Goal: Task Accomplishment & Management: Complete application form

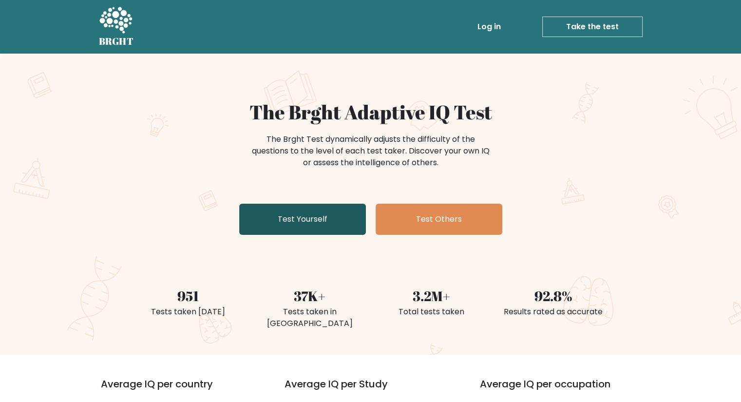
click at [302, 211] on link "Test Yourself" at bounding box center [302, 219] width 127 height 31
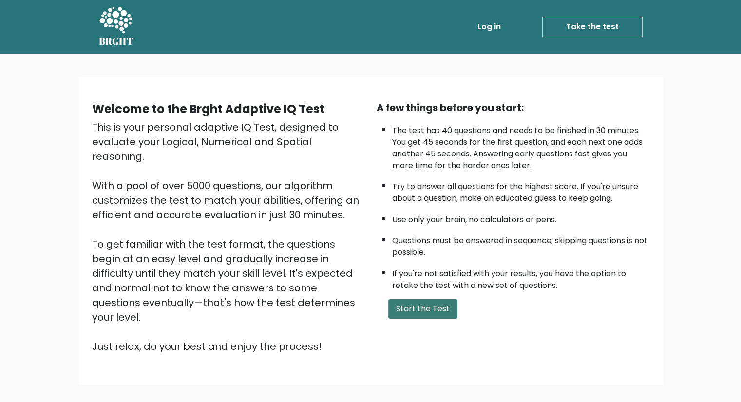
click at [432, 303] on button "Start the Test" at bounding box center [422, 308] width 69 height 19
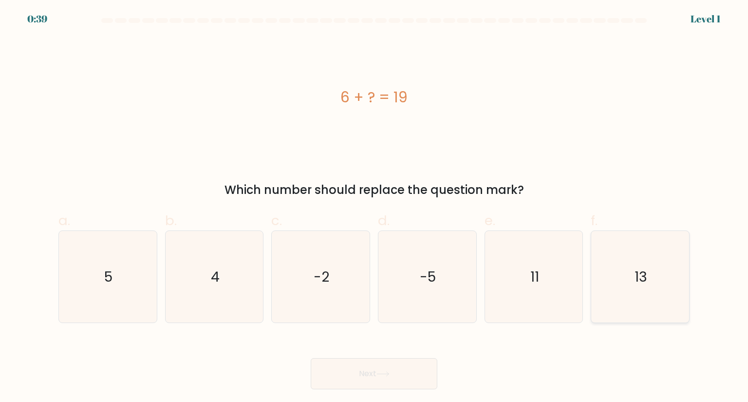
click at [658, 280] on icon "13" at bounding box center [640, 277] width 92 height 92
click at [375, 208] on input "f. 13" at bounding box center [374, 204] width 0 height 6
radio input "true"
click at [418, 379] on button "Next" at bounding box center [374, 373] width 127 height 31
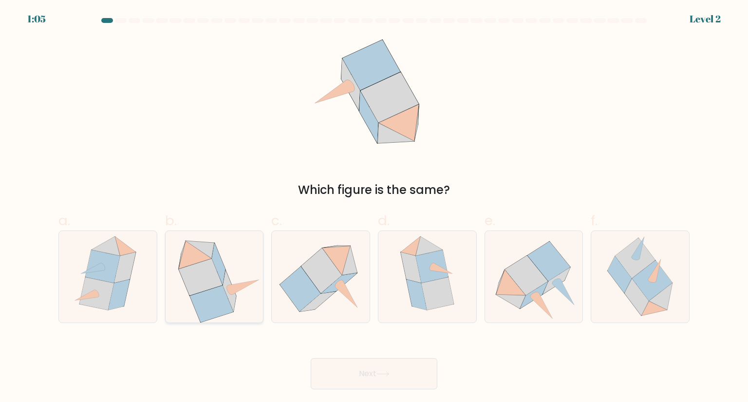
click at [228, 292] on icon at bounding box center [229, 290] width 13 height 41
click at [374, 208] on input "b." at bounding box center [374, 204] width 0 height 6
radio input "true"
click at [359, 369] on button "Next" at bounding box center [374, 373] width 127 height 31
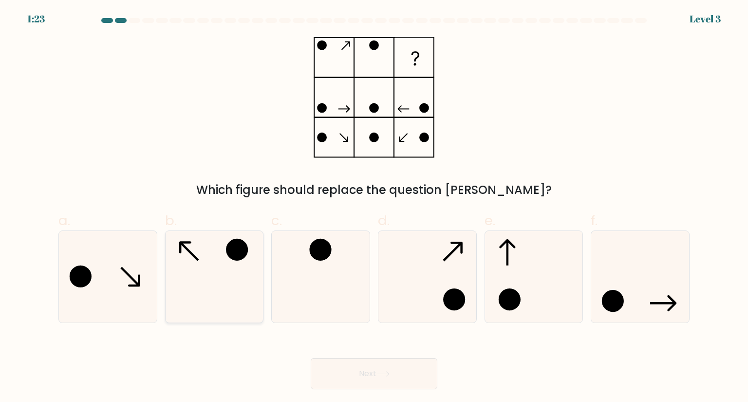
click at [228, 287] on icon at bounding box center [215, 277] width 92 height 92
click at [374, 208] on input "b." at bounding box center [374, 204] width 0 height 6
radio input "true"
click at [388, 372] on icon at bounding box center [383, 373] width 13 height 5
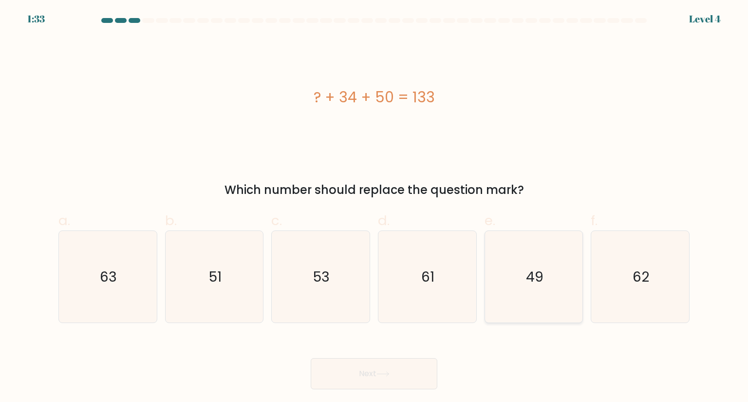
click at [539, 288] on icon "49" at bounding box center [534, 277] width 92 height 92
click at [375, 208] on input "e. 49" at bounding box center [374, 204] width 0 height 6
radio input "true"
click at [360, 373] on button "Next" at bounding box center [374, 373] width 127 height 31
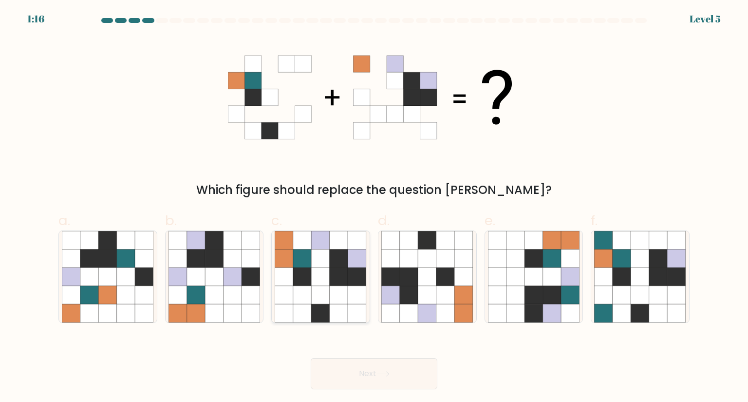
click at [334, 285] on icon at bounding box center [339, 276] width 19 height 19
click at [374, 208] on input "c." at bounding box center [374, 204] width 0 height 6
radio input "true"
click at [363, 372] on button "Next" at bounding box center [374, 373] width 127 height 31
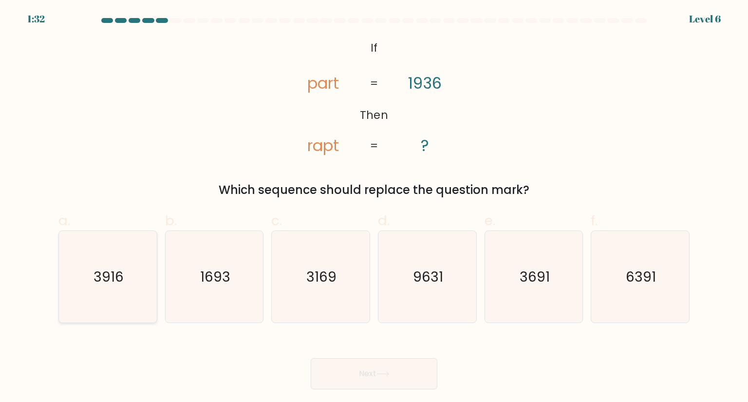
click at [111, 277] on text "3916" at bounding box center [109, 276] width 30 height 19
click at [374, 208] on input "a. 3916" at bounding box center [374, 204] width 0 height 6
radio input "true"
click at [352, 383] on button "Next" at bounding box center [374, 373] width 127 height 31
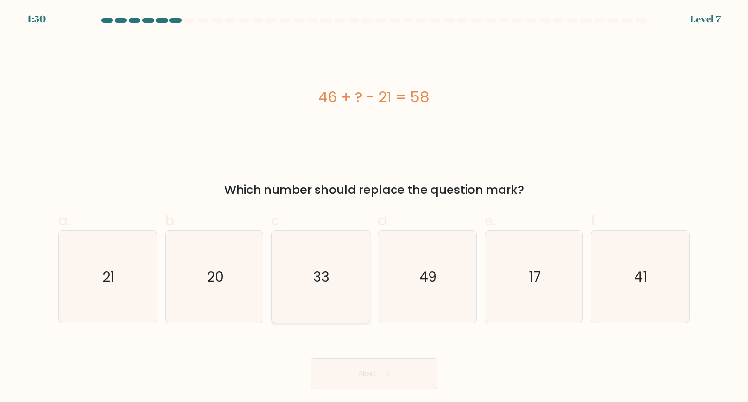
click at [330, 271] on icon "33" at bounding box center [321, 277] width 92 height 92
click at [374, 208] on input "c. 33" at bounding box center [374, 204] width 0 height 6
radio input "true"
click at [365, 368] on button "Next" at bounding box center [374, 373] width 127 height 31
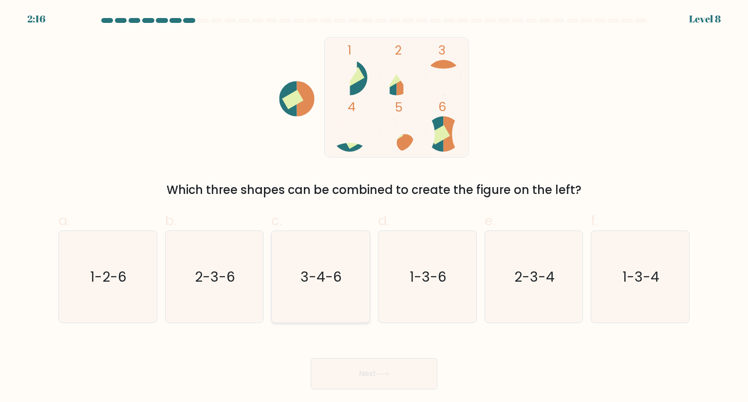
click at [320, 268] on text "3-4-6" at bounding box center [321, 276] width 41 height 19
click at [374, 208] on input "c. 3-4-6" at bounding box center [374, 204] width 0 height 6
radio input "true"
click at [358, 380] on button "Next" at bounding box center [374, 373] width 127 height 31
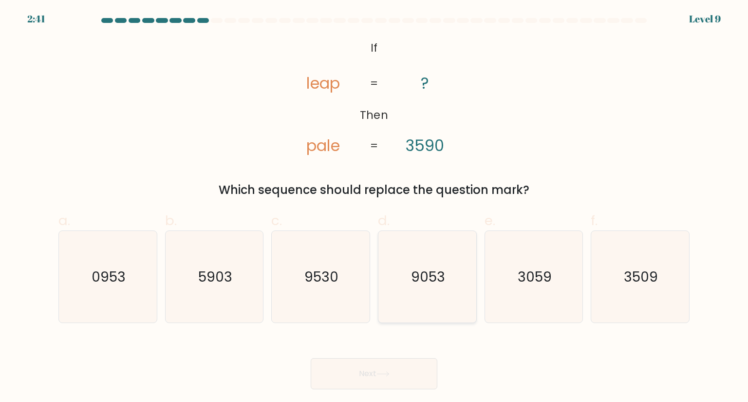
click at [406, 260] on icon "9053" at bounding box center [428, 277] width 92 height 92
click at [375, 208] on input "d. 9053" at bounding box center [374, 204] width 0 height 6
radio input "true"
click at [376, 381] on button "Next" at bounding box center [374, 373] width 127 height 31
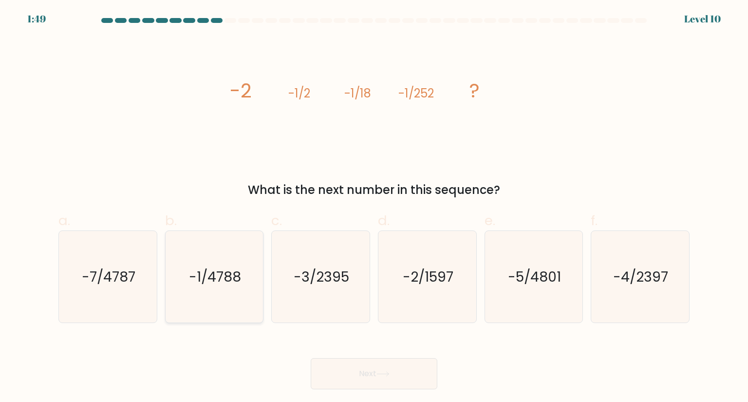
click at [210, 272] on text "-1/4788" at bounding box center [215, 276] width 52 height 19
click at [374, 208] on input "b. -1/4788" at bounding box center [374, 204] width 0 height 6
radio input "true"
click at [372, 382] on button "Next" at bounding box center [374, 373] width 127 height 31
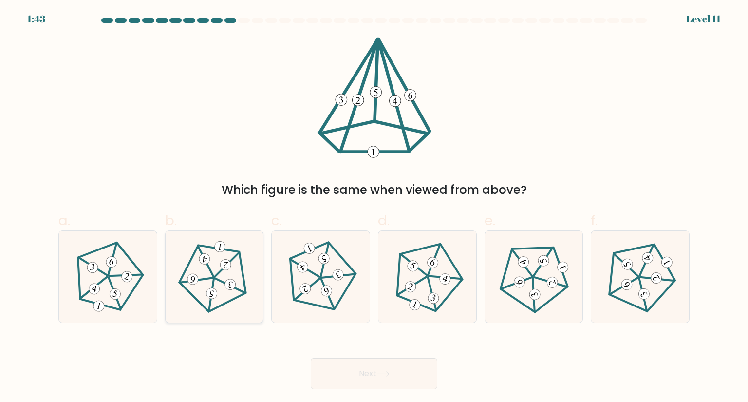
click at [211, 278] on 624 at bounding box center [196, 280] width 33 height 15
click at [374, 208] on input "b." at bounding box center [374, 204] width 0 height 6
radio input "true"
click at [346, 369] on button "Next" at bounding box center [374, 373] width 127 height 31
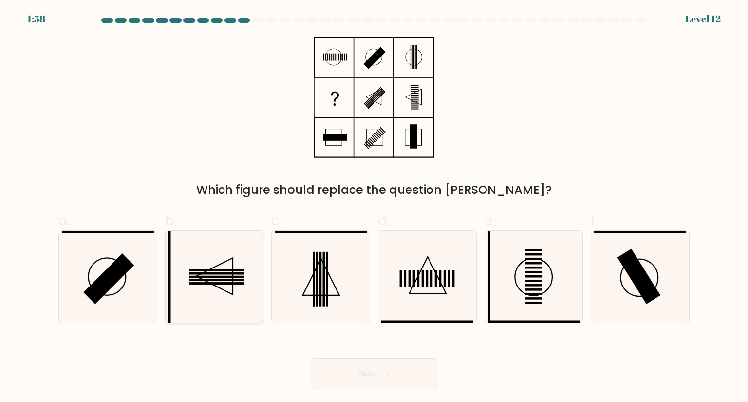
click at [216, 275] on icon at bounding box center [215, 277] width 92 height 92
click at [374, 208] on input "b." at bounding box center [374, 204] width 0 height 6
radio input "true"
click at [337, 376] on button "Next" at bounding box center [374, 373] width 127 height 31
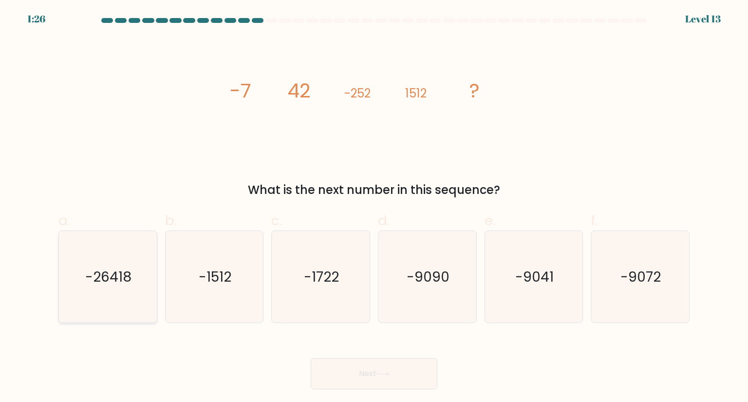
click at [104, 257] on icon "-26418" at bounding box center [108, 277] width 92 height 92
click at [374, 208] on input "a. -26418" at bounding box center [374, 204] width 0 height 6
radio input "true"
click at [326, 363] on button "Next" at bounding box center [374, 373] width 127 height 31
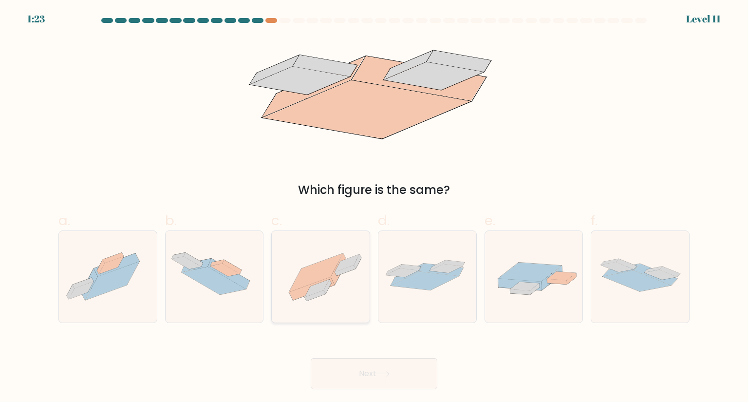
click at [321, 270] on icon at bounding box center [316, 272] width 54 height 38
click at [374, 208] on input "c." at bounding box center [374, 204] width 0 height 6
radio input "true"
click at [369, 378] on button "Next" at bounding box center [374, 373] width 127 height 31
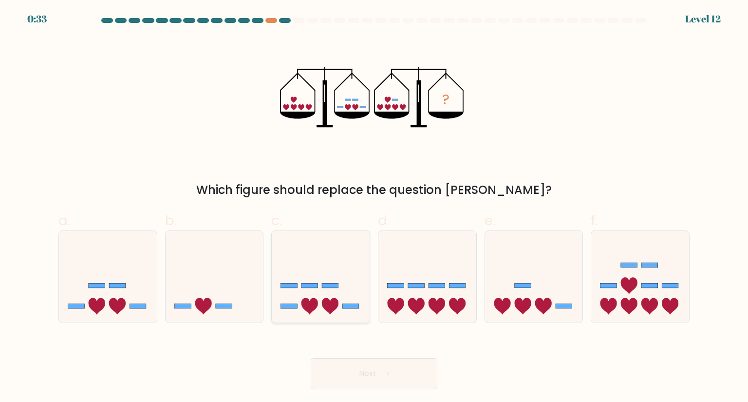
click at [299, 286] on icon at bounding box center [321, 276] width 98 height 81
click at [374, 208] on input "c." at bounding box center [374, 204] width 0 height 6
radio input "true"
click at [356, 376] on button "Next" at bounding box center [374, 373] width 127 height 31
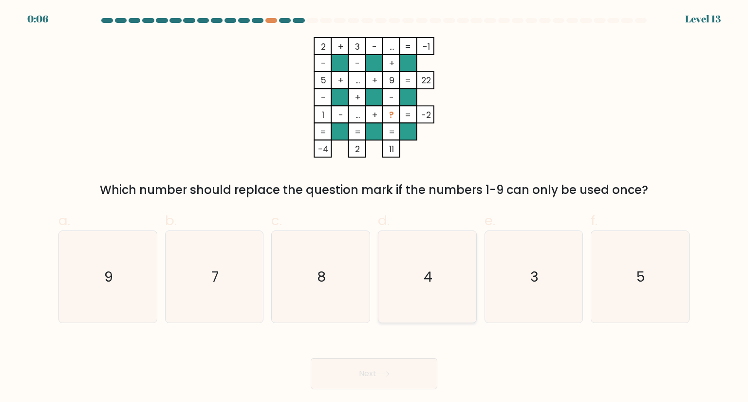
click at [436, 273] on icon "4" at bounding box center [428, 277] width 92 height 92
click at [375, 208] on input "d. 4" at bounding box center [374, 204] width 0 height 6
radio input "true"
click at [409, 375] on button "Next" at bounding box center [374, 373] width 127 height 31
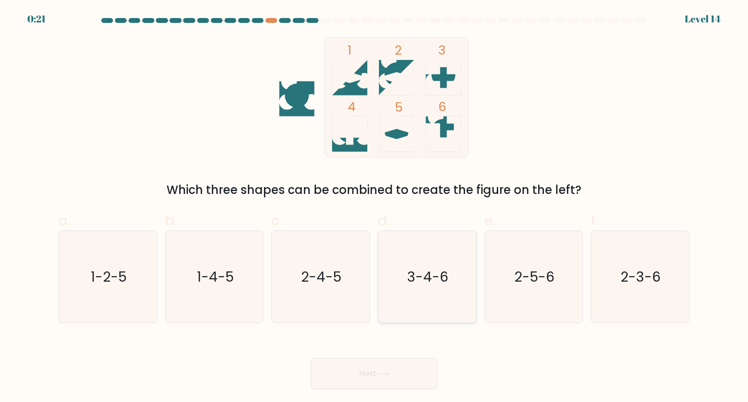
click at [444, 291] on icon "3-4-6" at bounding box center [428, 277] width 92 height 92
click at [375, 208] on input "d. 3-4-6" at bounding box center [374, 204] width 0 height 6
radio input "true"
click at [398, 381] on button "Next" at bounding box center [374, 373] width 127 height 31
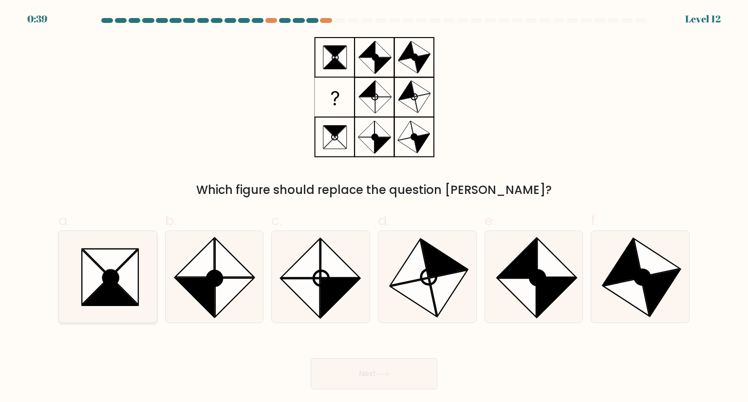
click at [104, 282] on icon at bounding box center [110, 277] width 15 height 15
click at [374, 208] on input "a." at bounding box center [374, 204] width 0 height 6
radio input "true"
click at [335, 371] on button "Next" at bounding box center [374, 373] width 127 height 31
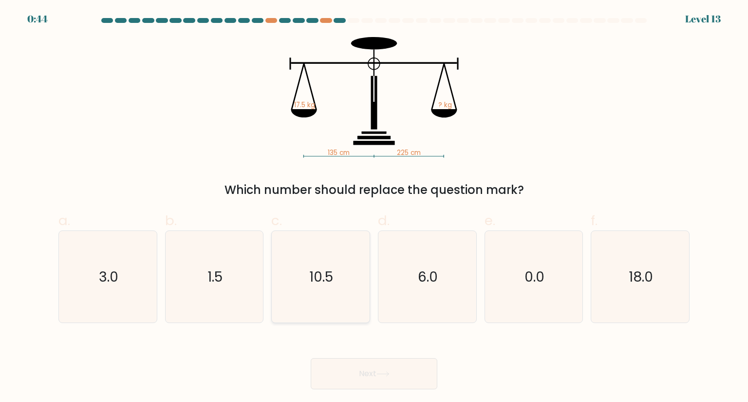
click at [330, 288] on icon "10.5" at bounding box center [321, 277] width 92 height 92
click at [374, 208] on input "c. 10.5" at bounding box center [374, 204] width 0 height 6
radio input "true"
click at [416, 373] on button "Next" at bounding box center [374, 373] width 127 height 31
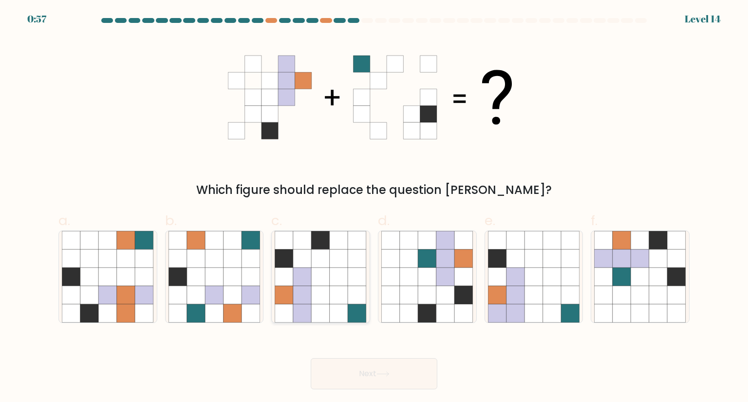
click at [349, 285] on icon at bounding box center [357, 276] width 19 height 19
click at [374, 208] on input "c." at bounding box center [374, 204] width 0 height 6
radio input "true"
click at [395, 369] on button "Next" at bounding box center [374, 373] width 127 height 31
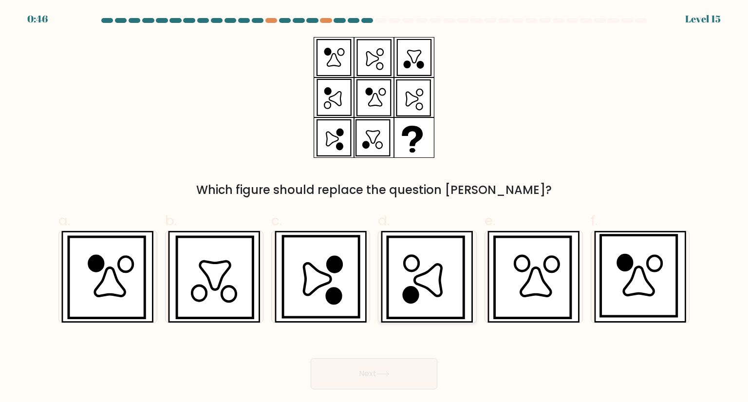
click at [428, 282] on icon at bounding box center [428, 281] width 27 height 32
click at [375, 208] on input "d." at bounding box center [374, 204] width 0 height 6
radio input "true"
click at [411, 382] on button "Next" at bounding box center [374, 373] width 127 height 31
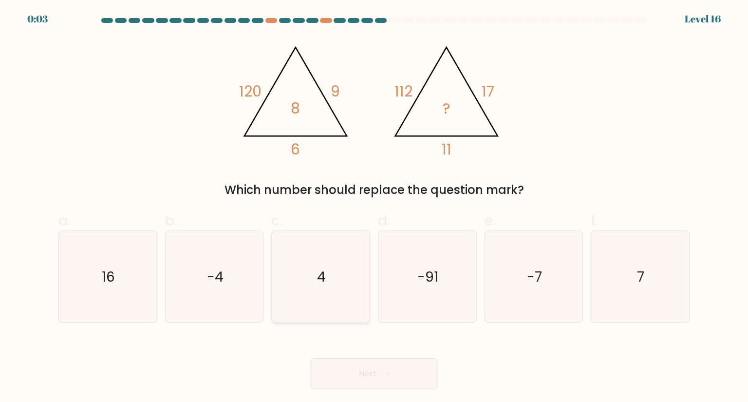
click at [342, 274] on icon "4" at bounding box center [321, 277] width 92 height 92
click at [374, 208] on input "c. 4" at bounding box center [374, 204] width 0 height 6
radio input "true"
click at [400, 379] on button "Next" at bounding box center [374, 373] width 127 height 31
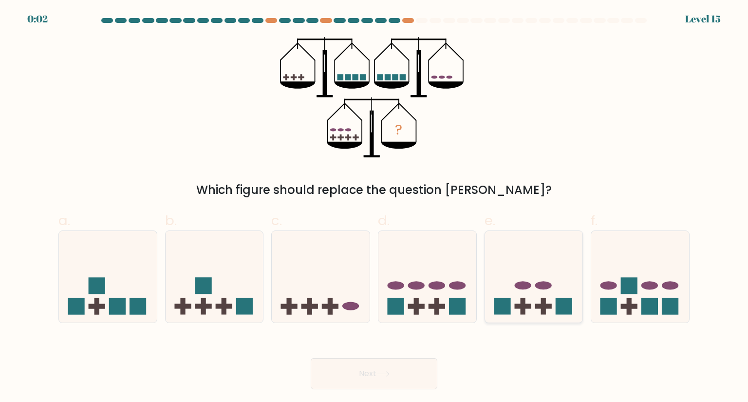
click at [530, 298] on icon at bounding box center [534, 276] width 98 height 81
click at [375, 208] on input "e." at bounding box center [374, 204] width 0 height 6
radio input "true"
click at [407, 378] on button "Next" at bounding box center [374, 373] width 127 height 31
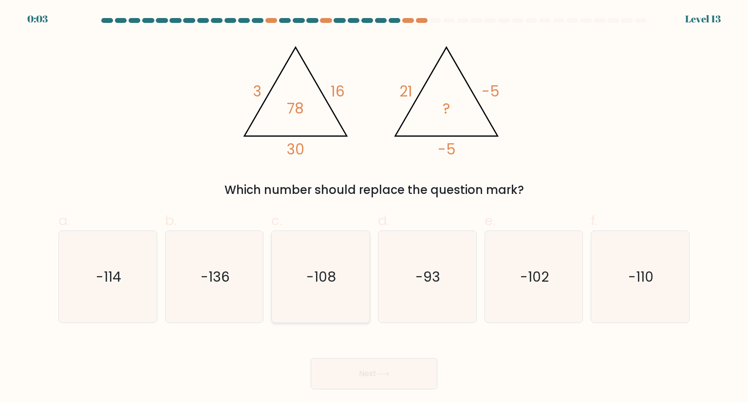
click at [302, 274] on icon "-108" at bounding box center [321, 277] width 92 height 92
click at [374, 208] on input "c. -108" at bounding box center [374, 204] width 0 height 6
radio input "true"
click at [399, 376] on button "Next" at bounding box center [374, 373] width 127 height 31
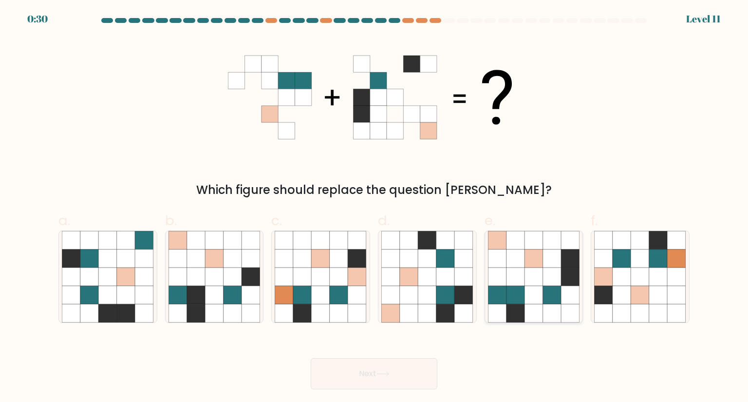
click at [547, 275] on icon at bounding box center [552, 276] width 19 height 19
click at [375, 208] on input "e." at bounding box center [374, 204] width 0 height 6
radio input "true"
click at [406, 372] on button "Next" at bounding box center [374, 373] width 127 height 31
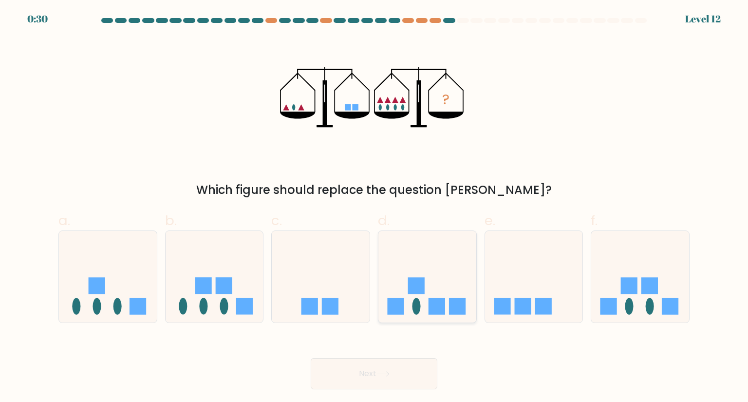
click at [423, 277] on icon at bounding box center [428, 276] width 98 height 81
click at [375, 208] on input "d." at bounding box center [374, 204] width 0 height 6
radio input "true"
click at [374, 373] on button "Next" at bounding box center [374, 373] width 127 height 31
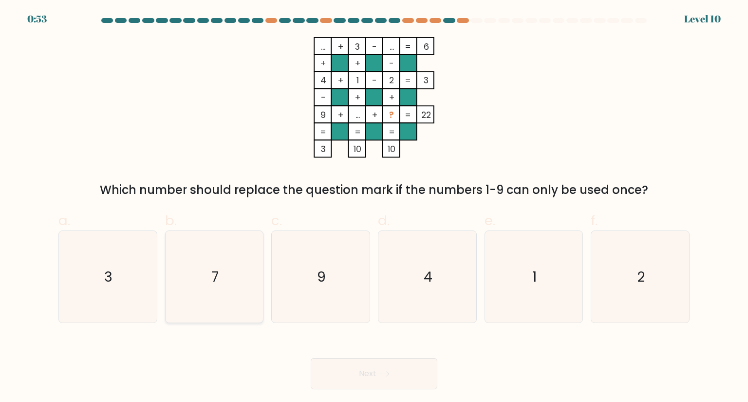
click at [216, 257] on icon "7" at bounding box center [215, 277] width 92 height 92
click at [374, 208] on input "b. 7" at bounding box center [374, 204] width 0 height 6
radio input "true"
click at [377, 376] on button "Next" at bounding box center [374, 373] width 127 height 31
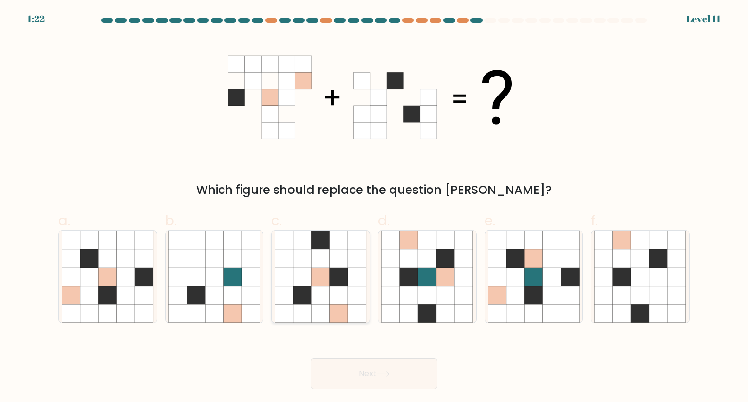
click at [329, 284] on icon at bounding box center [321, 276] width 19 height 19
click at [374, 208] on input "c." at bounding box center [374, 204] width 0 height 6
radio input "true"
click at [383, 375] on icon at bounding box center [383, 373] width 13 height 5
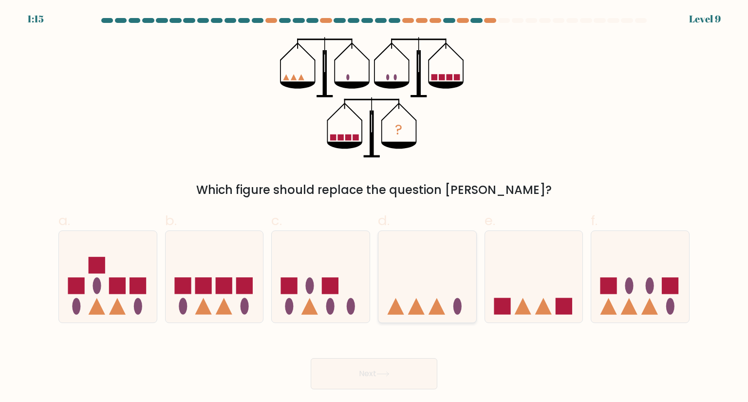
click at [431, 277] on icon at bounding box center [428, 276] width 98 height 81
click at [375, 208] on input "d." at bounding box center [374, 204] width 0 height 6
radio input "true"
click at [391, 381] on button "Next" at bounding box center [374, 373] width 127 height 31
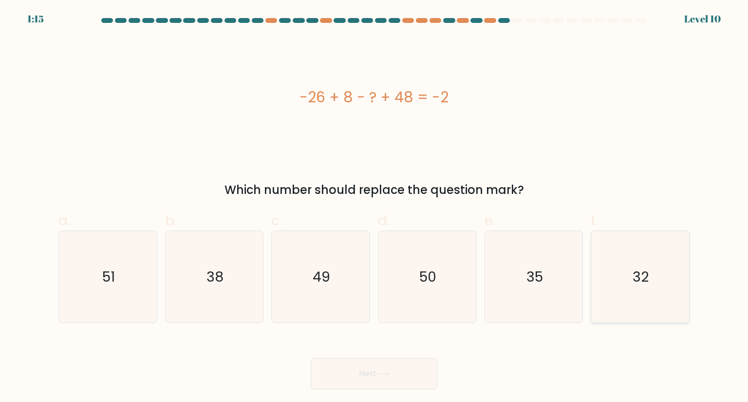
click at [661, 281] on icon "32" at bounding box center [640, 277] width 92 height 92
click at [375, 208] on input "f. 32" at bounding box center [374, 204] width 0 height 6
radio input "true"
click at [423, 372] on button "Next" at bounding box center [374, 373] width 127 height 31
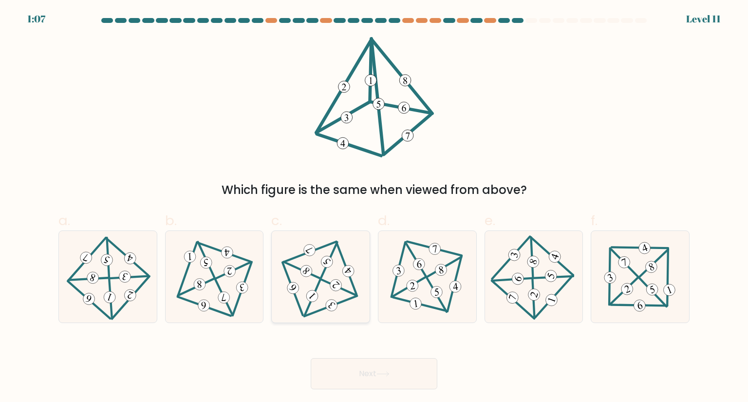
click at [336, 287] on 705 at bounding box center [336, 285] width 17 height 17
click at [374, 208] on input "c." at bounding box center [374, 204] width 0 height 6
radio input "true"
click at [397, 377] on button "Next" at bounding box center [374, 373] width 127 height 31
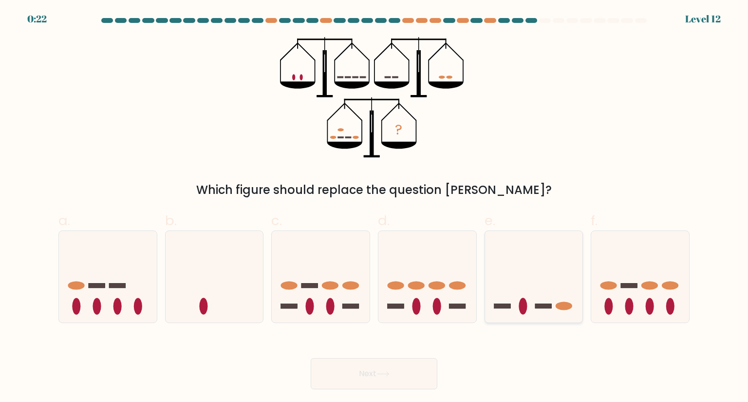
click at [539, 268] on icon at bounding box center [534, 276] width 98 height 81
click at [375, 208] on input "e." at bounding box center [374, 204] width 0 height 6
radio input "true"
click at [401, 375] on button "Next" at bounding box center [374, 373] width 127 height 31
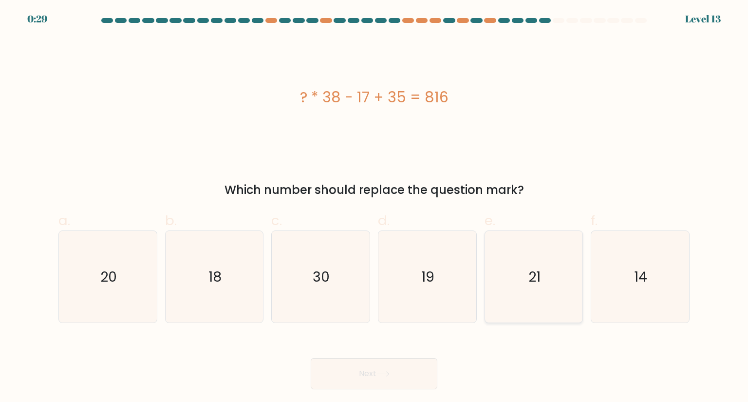
click at [515, 287] on icon "21" at bounding box center [534, 277] width 92 height 92
click at [375, 208] on input "e. 21" at bounding box center [374, 204] width 0 height 6
radio input "true"
click at [397, 379] on button "Next" at bounding box center [374, 373] width 127 height 31
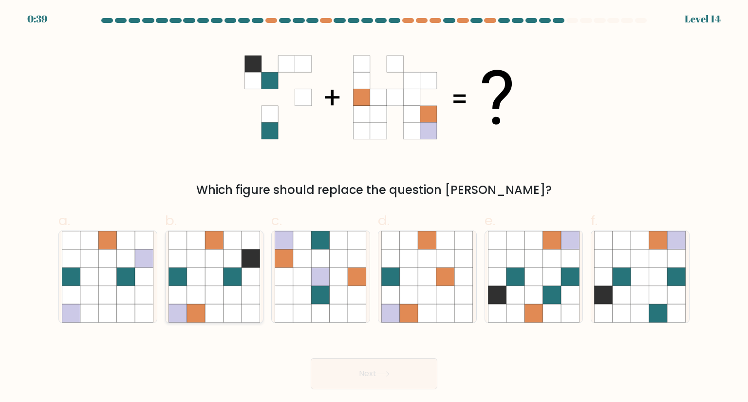
click at [229, 266] on icon at bounding box center [233, 258] width 19 height 19
click at [374, 208] on input "b." at bounding box center [374, 204] width 0 height 6
radio input "true"
click at [381, 374] on icon at bounding box center [383, 373] width 13 height 5
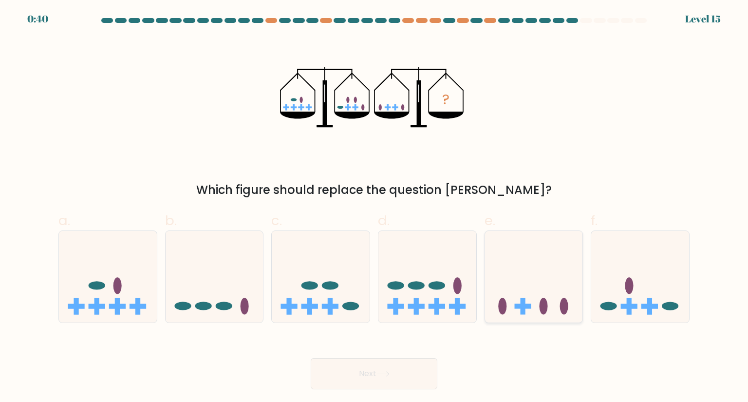
click at [525, 279] on icon at bounding box center [534, 276] width 98 height 81
click at [375, 208] on input "e." at bounding box center [374, 204] width 0 height 6
radio input "true"
click at [390, 384] on button "Next" at bounding box center [374, 373] width 127 height 31
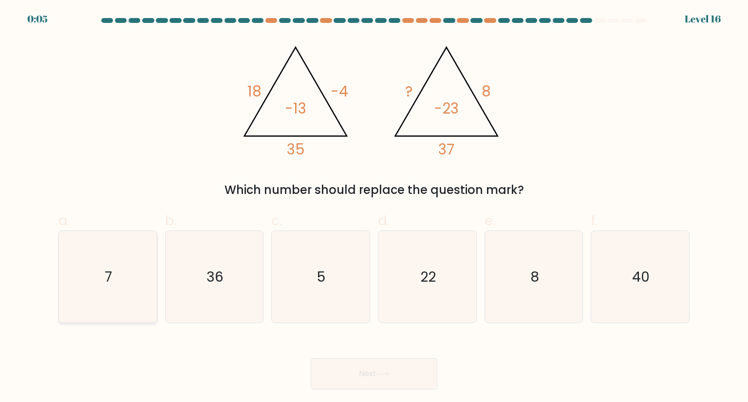
click at [129, 285] on icon "7" at bounding box center [108, 277] width 92 height 92
click at [374, 208] on input "a. 7" at bounding box center [374, 204] width 0 height 6
radio input "true"
click at [361, 372] on button "Next" at bounding box center [374, 373] width 127 height 31
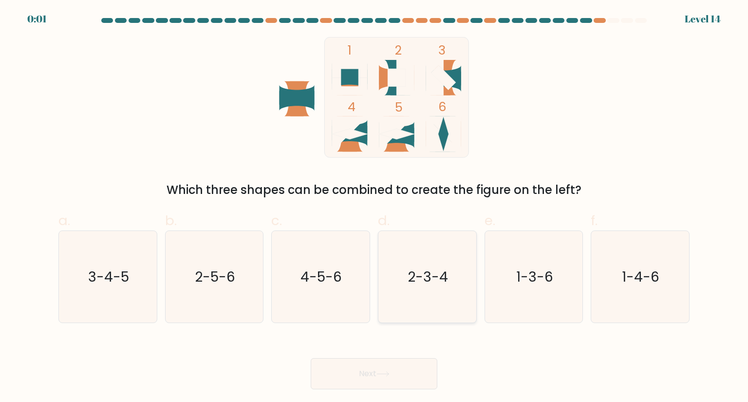
click at [412, 284] on text "2-3-4" at bounding box center [428, 276] width 40 height 19
click at [375, 208] on input "d. 2-3-4" at bounding box center [374, 204] width 0 height 6
radio input "true"
click at [401, 380] on button "Next" at bounding box center [374, 373] width 127 height 31
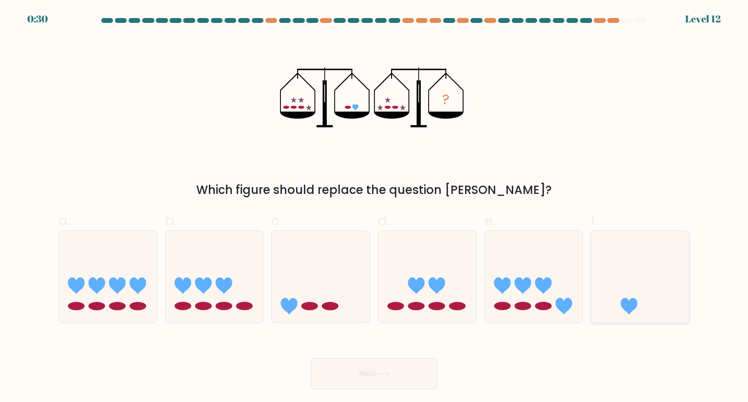
click at [656, 272] on icon at bounding box center [641, 276] width 98 height 81
click at [375, 208] on input "f." at bounding box center [374, 204] width 0 height 6
radio input "true"
click at [411, 372] on button "Next" at bounding box center [374, 373] width 127 height 31
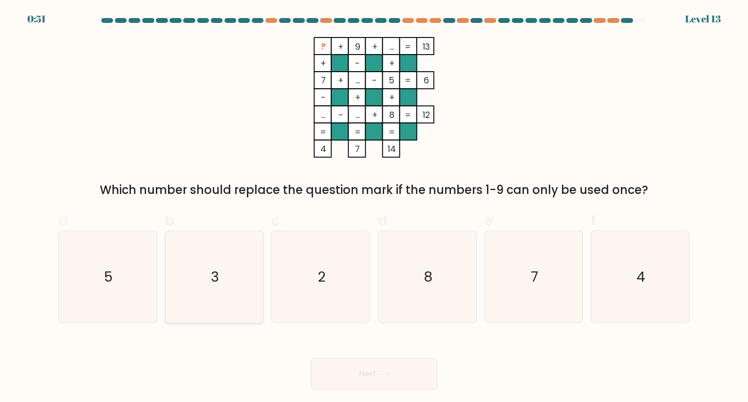
click at [199, 269] on icon "3" at bounding box center [215, 277] width 92 height 92
click at [374, 208] on input "b. 3" at bounding box center [374, 204] width 0 height 6
radio input "true"
click at [357, 374] on button "Next" at bounding box center [374, 373] width 127 height 31
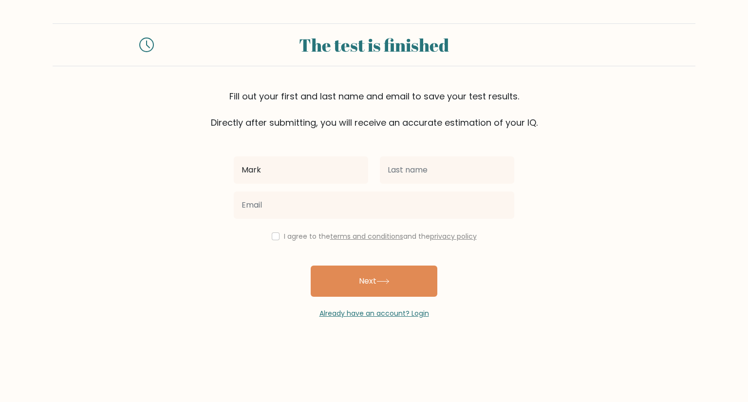
type input "Mark"
type input "[PERSON_NAME]"
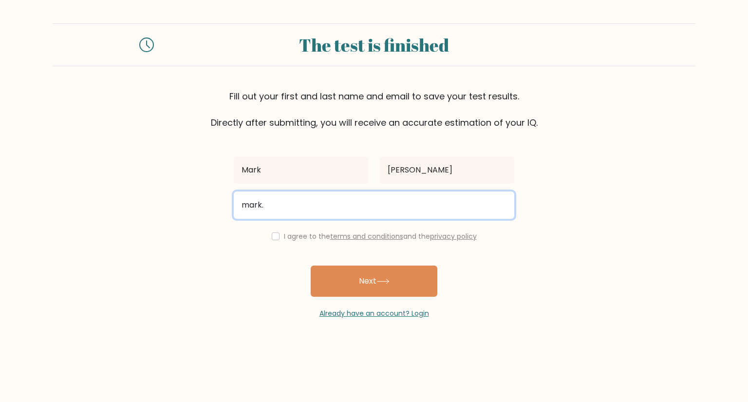
type input "mark.david.francis@hotmail.com"
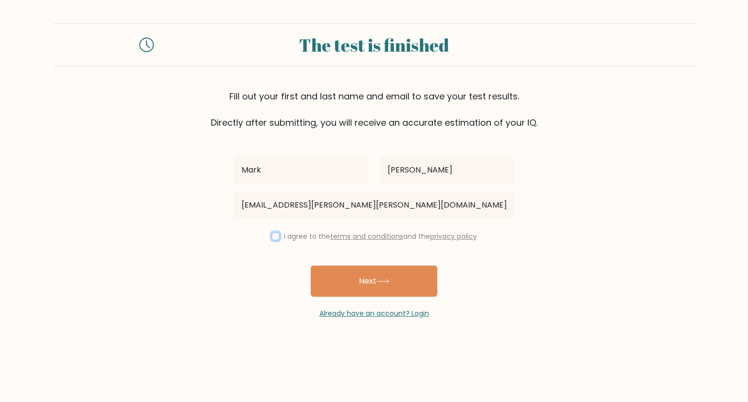
click at [273, 236] on input "checkbox" at bounding box center [276, 236] width 8 height 8
checkbox input "true"
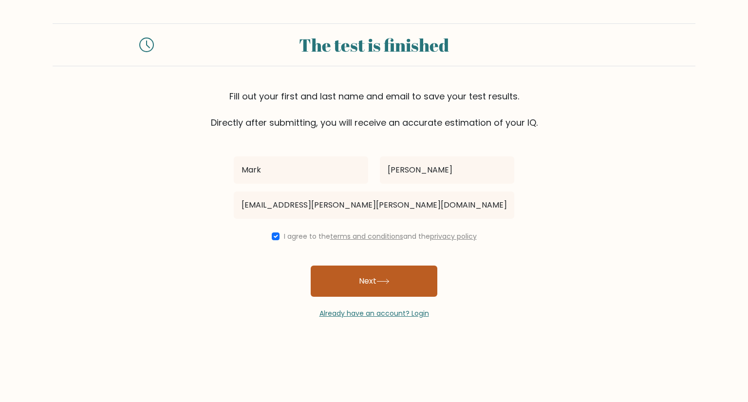
click at [404, 279] on button "Next" at bounding box center [374, 281] width 127 height 31
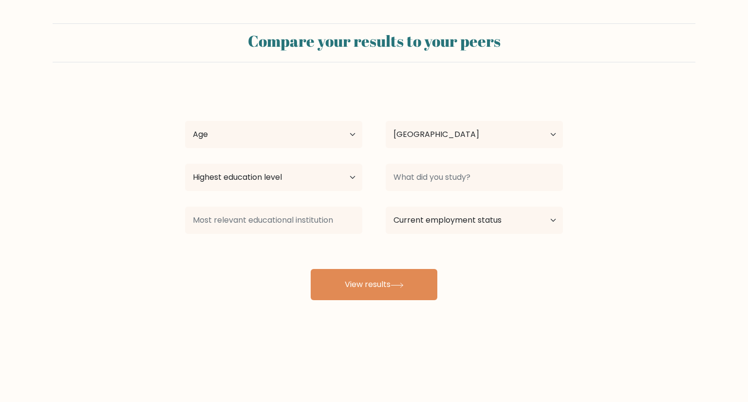
select select "AU"
click at [337, 139] on select "Age Under 18 years old 18-24 years old 25-34 years old 35-44 years old 45-54 ye…" at bounding box center [273, 134] width 177 height 27
select select "25_34"
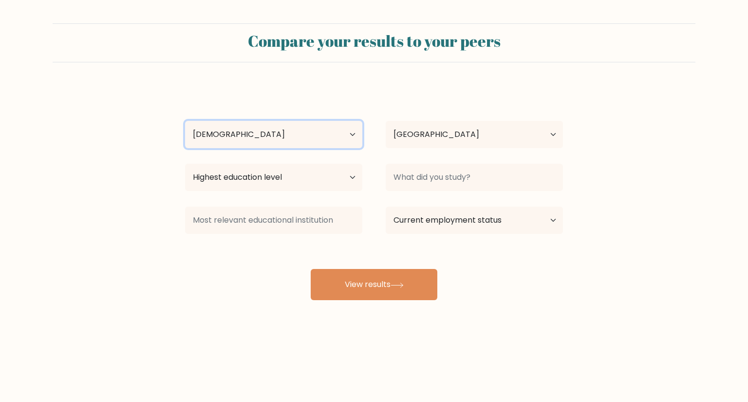
click at [185, 121] on select "Age Under 18 years old 18-24 years old 25-34 years old 35-44 years old 45-54 ye…" at bounding box center [273, 134] width 177 height 27
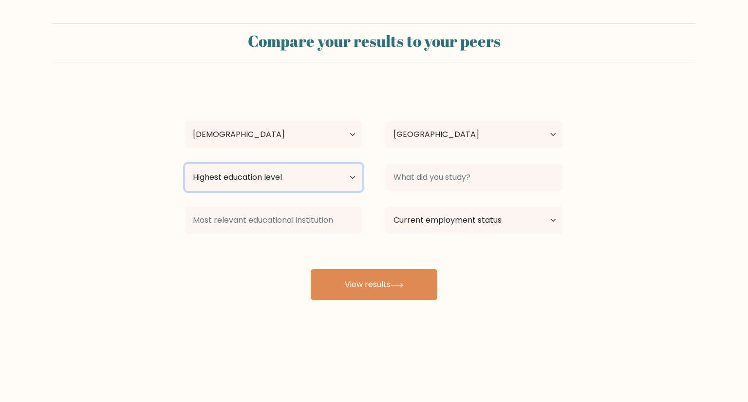
click at [328, 180] on select "Highest education level No schooling Primary Lower Secondary Upper Secondary Oc…" at bounding box center [273, 177] width 177 height 27
select select "masters_degree"
click at [185, 164] on select "Highest education level No schooling Primary Lower Secondary Upper Secondary Oc…" at bounding box center [273, 177] width 177 height 27
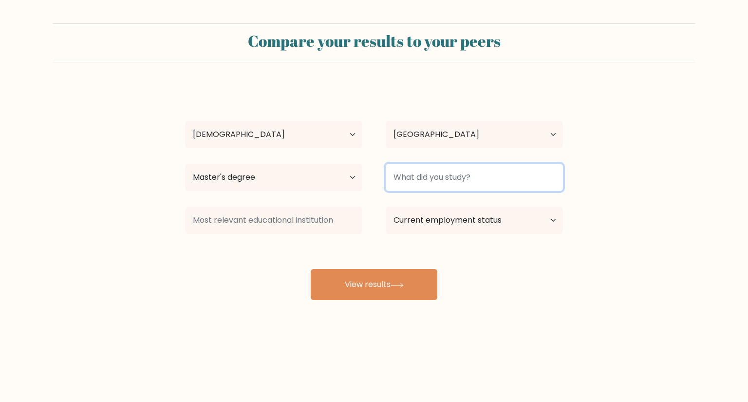
click at [482, 178] on input at bounding box center [474, 177] width 177 height 27
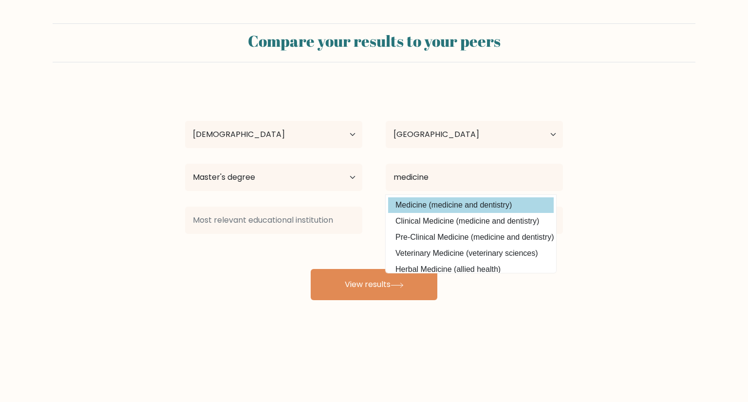
click at [484, 205] on option "Medicine (medicine and dentistry)" at bounding box center [471, 205] width 166 height 16
type input "Medicine"
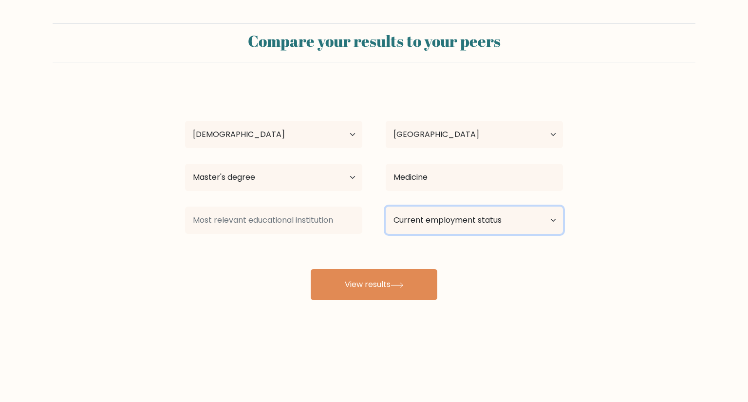
click at [497, 223] on select "Current employment status Employed Student Retired Other / prefer not to answer" at bounding box center [474, 220] width 177 height 27
select select "employed"
click at [386, 207] on select "Current employment status Employed Student Retired Other / prefer not to answer" at bounding box center [474, 220] width 177 height 27
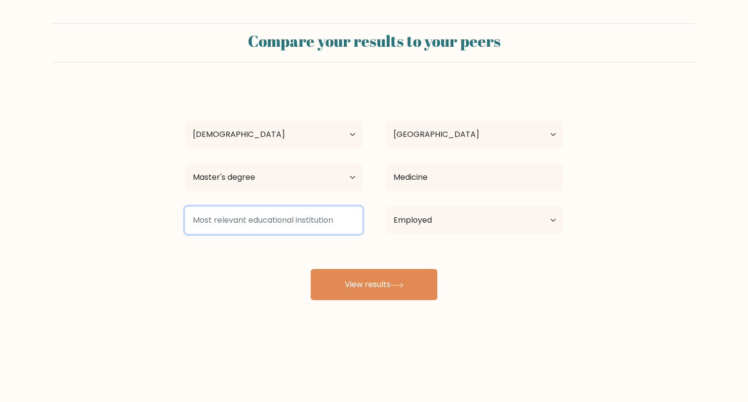
click at [322, 222] on input at bounding box center [273, 220] width 177 height 27
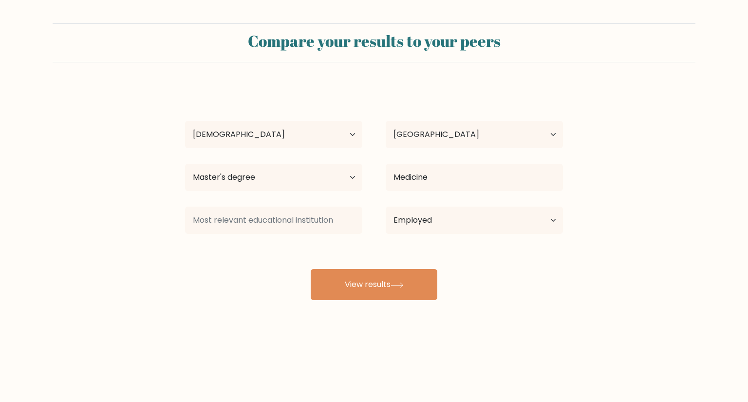
click at [255, 300] on div "Compare your results to your peers Mark Francis Age Under 18 years old 18-24 ye…" at bounding box center [374, 184] width 748 height 369
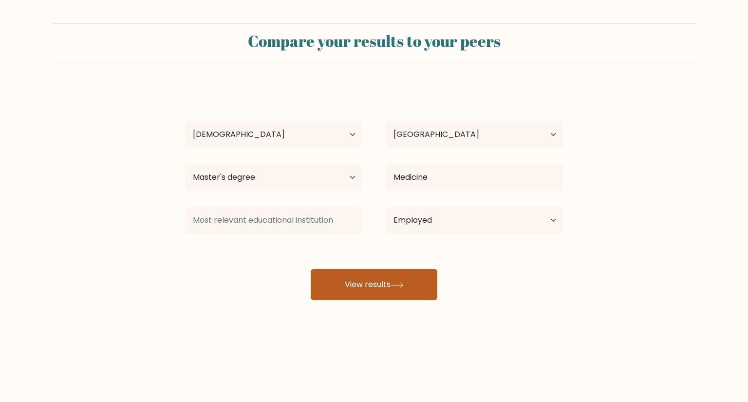
click at [398, 279] on button "View results" at bounding box center [374, 284] width 127 height 31
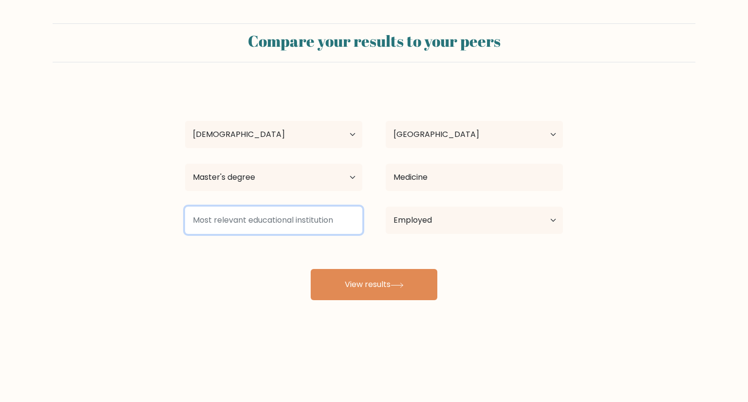
click at [308, 225] on input at bounding box center [273, 220] width 177 height 27
type input "University"
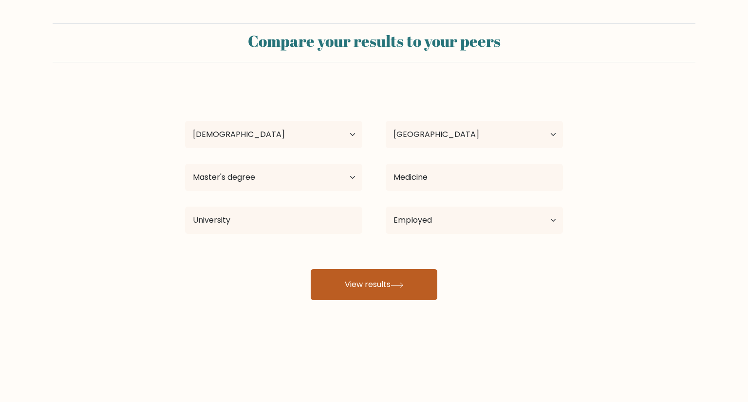
click at [394, 298] on button "View results" at bounding box center [374, 284] width 127 height 31
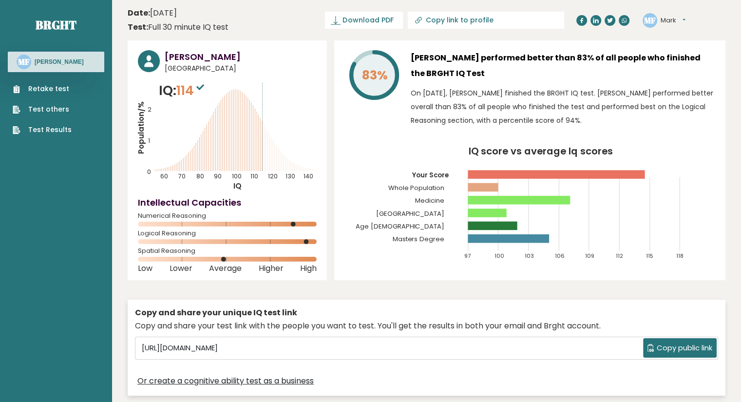
click at [194, 88] on span "114" at bounding box center [191, 90] width 30 height 18
click at [248, 152] on icon "Population/% IQ 0 1 2 60 70 80 90 100 110 120 130 140" at bounding box center [227, 136] width 179 height 110
click at [261, 168] on icon at bounding box center [261, 144] width 0 height 53
click at [271, 168] on icon "Population/% IQ 0 1 2 60 70 80 90 100 110 120 130 140" at bounding box center [227, 136] width 179 height 110
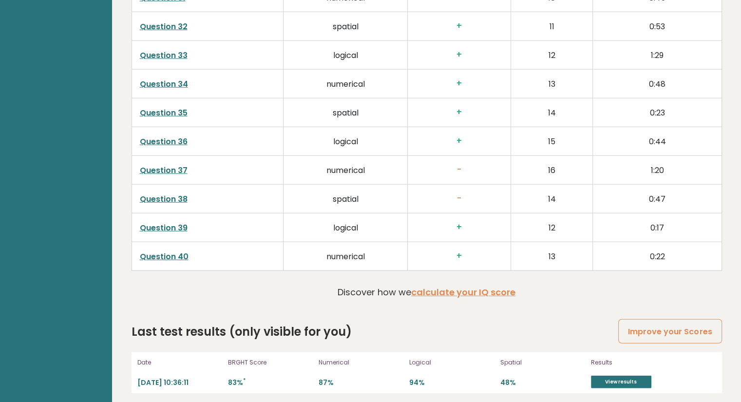
scroll to position [2460, 0]
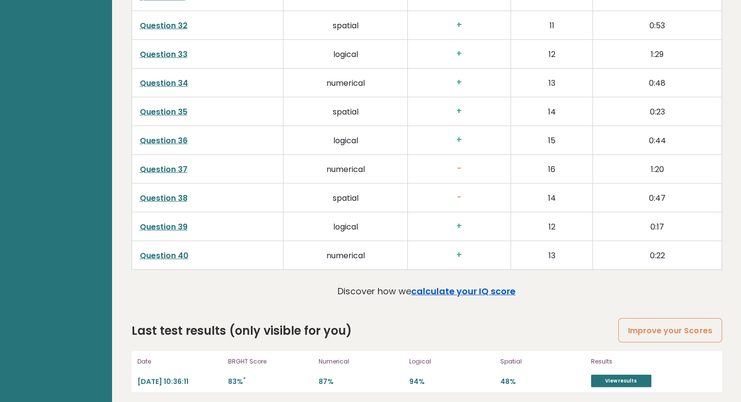
click at [453, 287] on link "calculate your IQ score" at bounding box center [463, 291] width 104 height 12
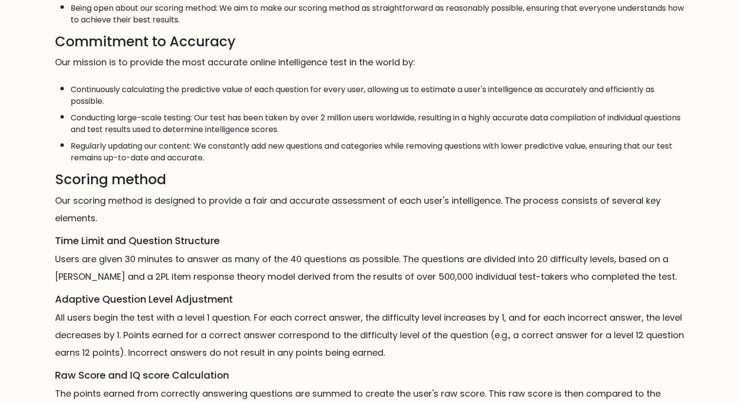
scroll to position [424, 0]
